Goal: Check status: Check status

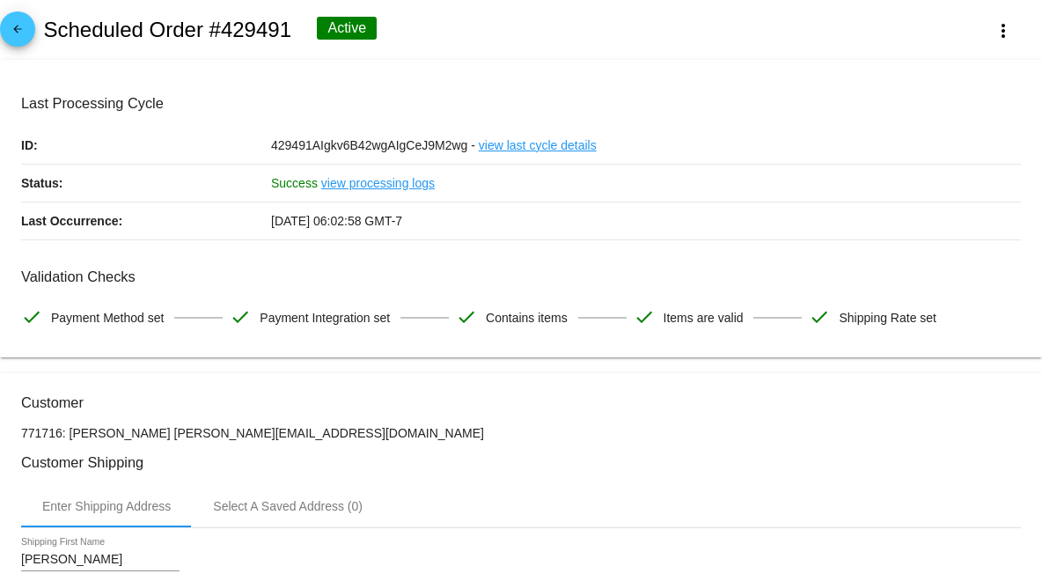
click at [32, 33] on link "arrow_back" at bounding box center [17, 28] width 35 height 35
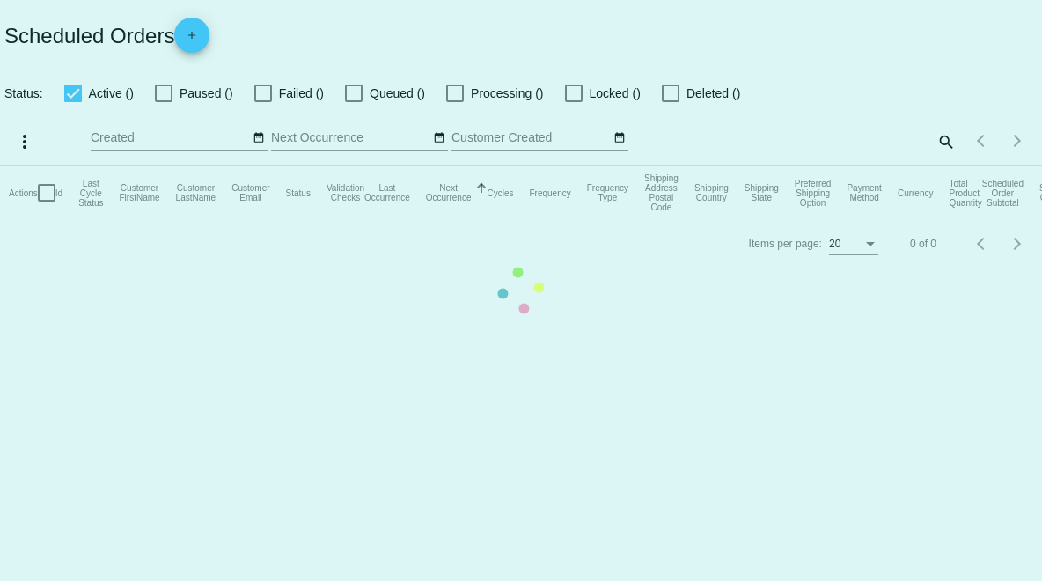
click at [943, 166] on mat-table "Actions Id Last Cycle Status Customer FirstName Customer LastName Customer Emai…" at bounding box center [521, 192] width 1042 height 53
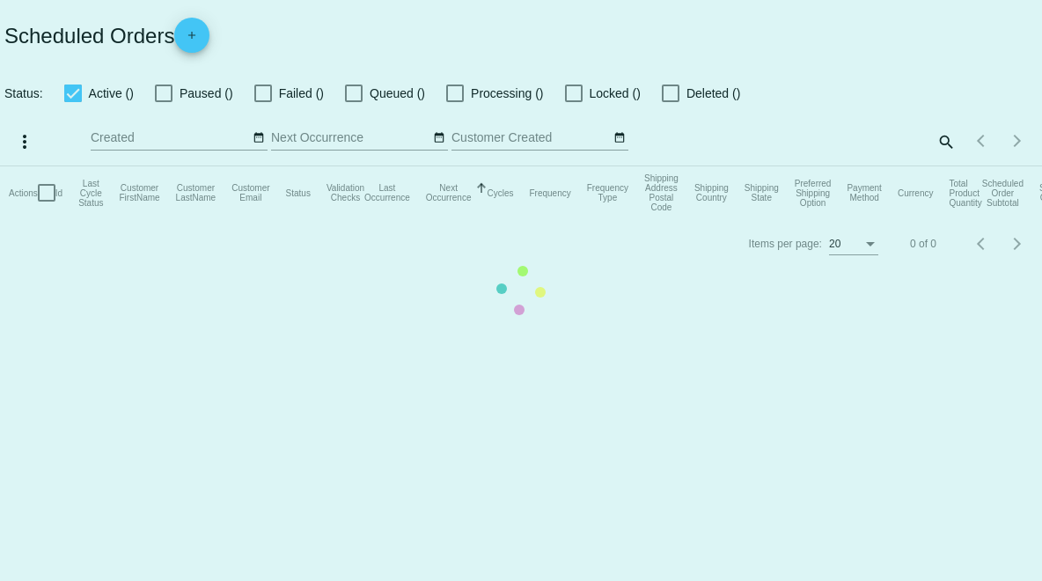
click at [943, 166] on mat-table "Actions Id Last Cycle Status Customer FirstName Customer LastName Customer Emai…" at bounding box center [521, 192] width 1042 height 53
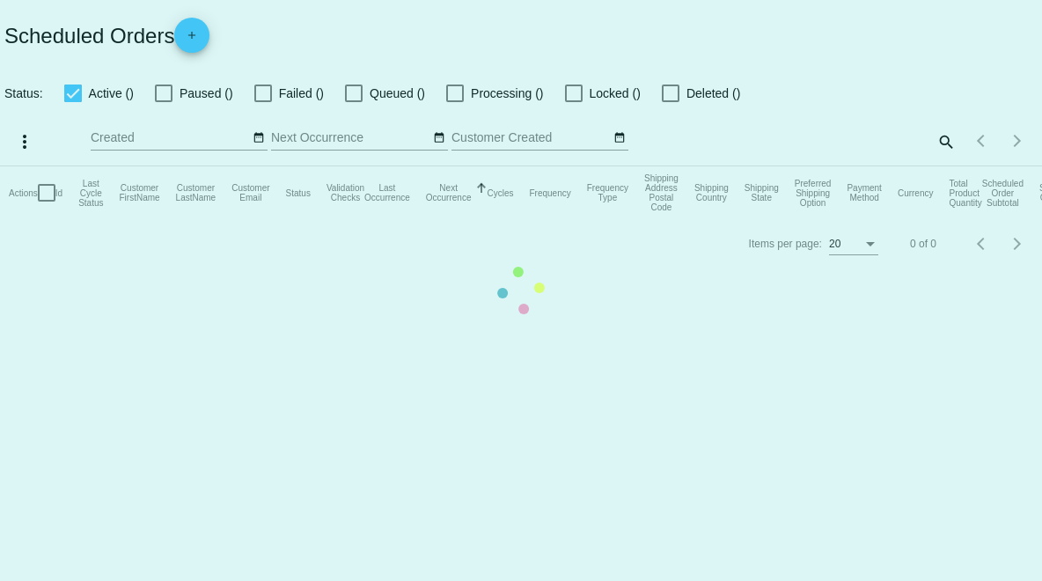
click at [943, 166] on mat-table "Actions Id Last Cycle Status Customer FirstName Customer LastName Customer Emai…" at bounding box center [521, 192] width 1042 height 53
click at [945, 166] on mat-table "Actions Id Last Cycle Status Customer FirstName Customer LastName Customer Emai…" at bounding box center [521, 192] width 1042 height 53
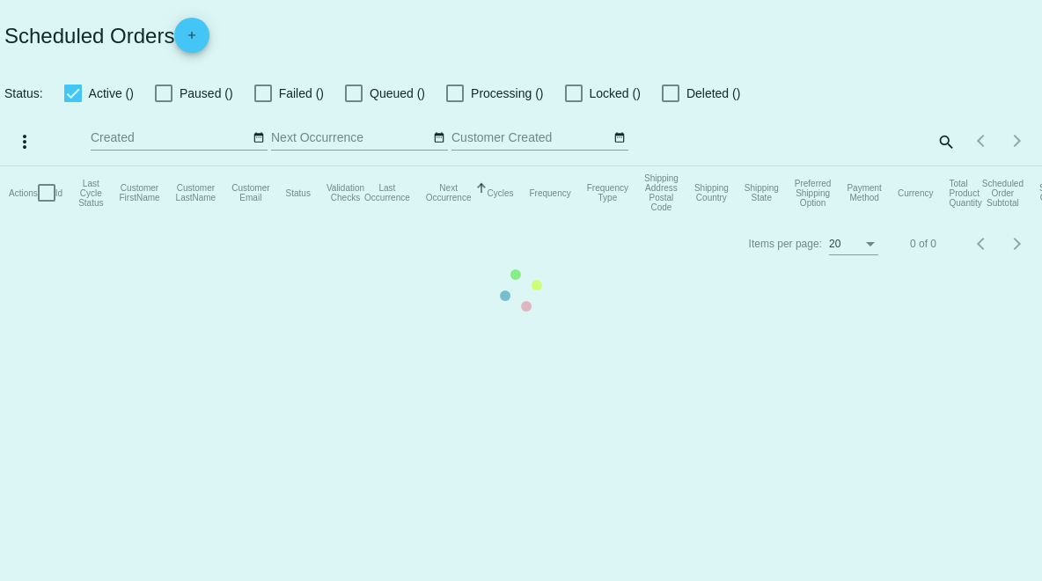
click at [943, 166] on mat-table "Actions Id Last Cycle Status Customer FirstName Customer LastName Customer Emai…" at bounding box center [521, 192] width 1042 height 53
